Goal: Task Accomplishment & Management: Manage account settings

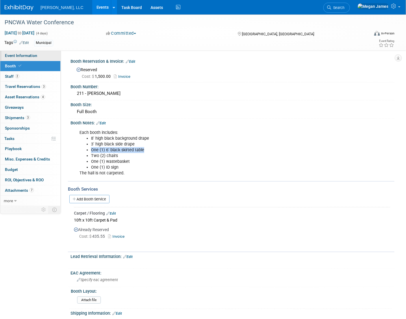
click at [48, 56] on link "Event Information" at bounding box center [30, 56] width 60 height 10
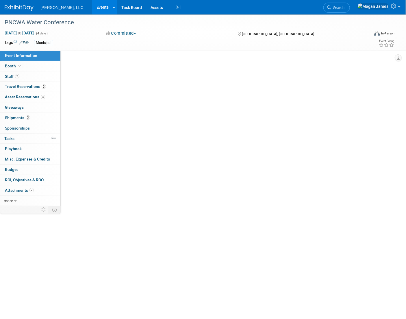
select select "Municipal"
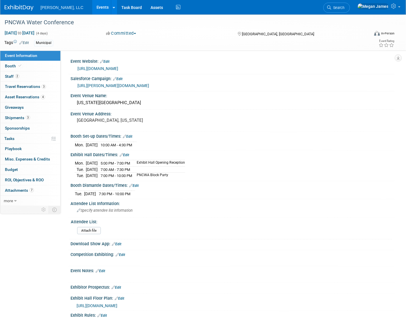
drag, startPoint x: 75, startPoint y: 167, endPoint x: 209, endPoint y: 193, distance: 136.0
click at [209, 193] on div "Event Website: Edit [URL][DOMAIN_NAME] Salesforce Campaign: Edit" at bounding box center [229, 209] width 321 height 304
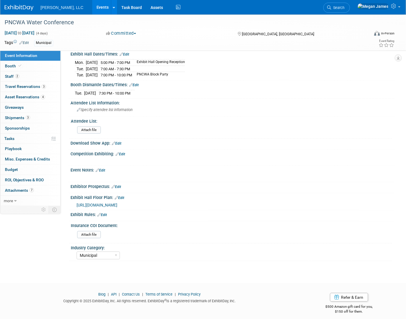
scroll to position [103, 0]
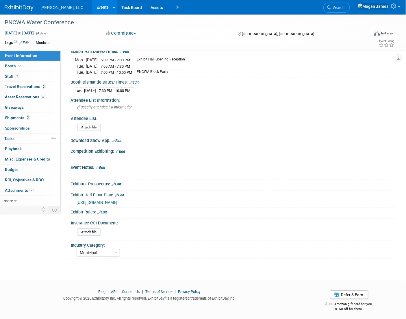
click at [92, 7] on link "Events" at bounding box center [102, 7] width 21 height 14
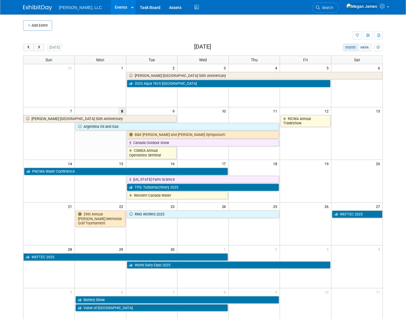
click at [384, 131] on div "Add Event New Event Duplicate Event Warning There is another event in your work…" at bounding box center [203, 178] width 368 height 329
click at [399, 125] on body "Boerger, LLC Events Add Event Bulk Upload Events Shareable Event Boards Recentl…" at bounding box center [203, 159] width 406 height 319
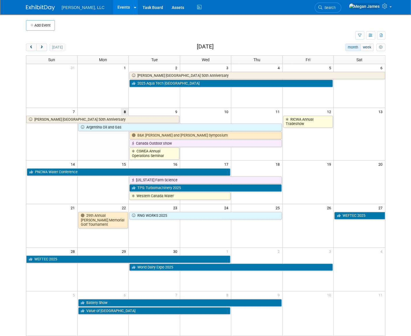
drag, startPoint x: 404, startPoint y: 272, endPoint x: 379, endPoint y: 159, distance: 115.5
click at [404, 271] on body "Boerger, LLC Events Add Event Bulk Upload Events Shareable Event Boards Recentl…" at bounding box center [205, 168] width 411 height 336
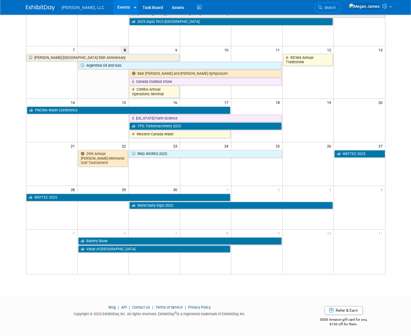
click at [406, 262] on body "Boerger, LLC Events Add Event Bulk Upload Events Shareable Event Boards Recentl…" at bounding box center [205, 106] width 411 height 336
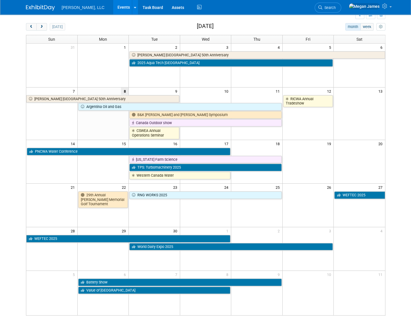
scroll to position [21, 0]
